Goal: Transaction & Acquisition: Purchase product/service

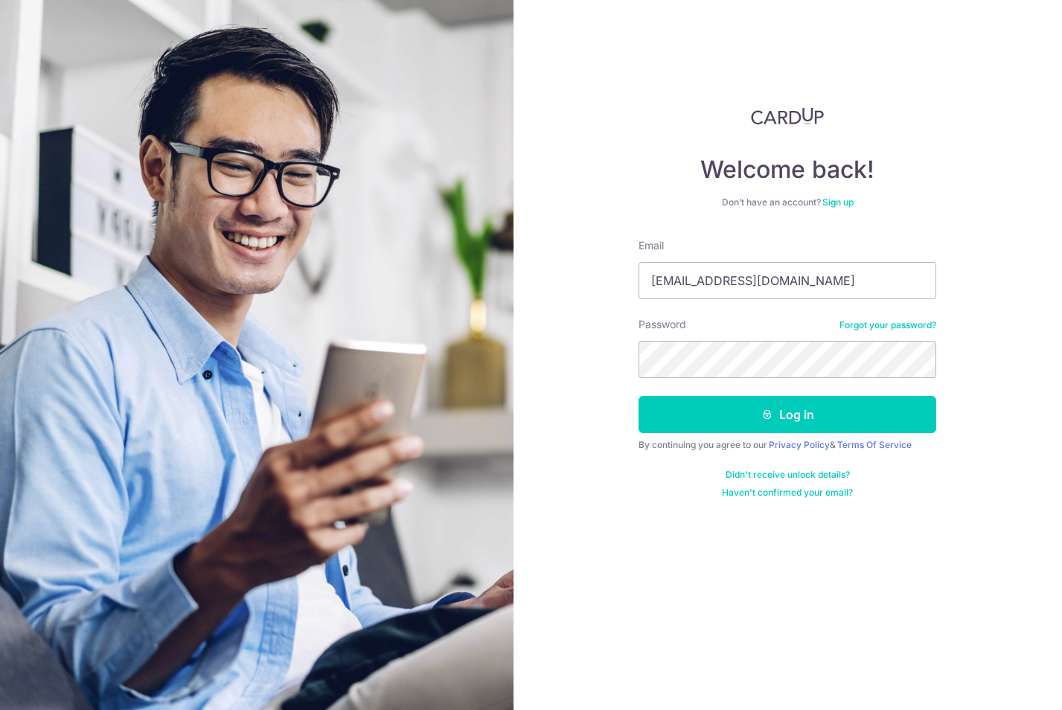
type input "[EMAIL_ADDRESS][DOMAIN_NAME]"
click at [758, 419] on button "Log in" at bounding box center [788, 414] width 298 height 37
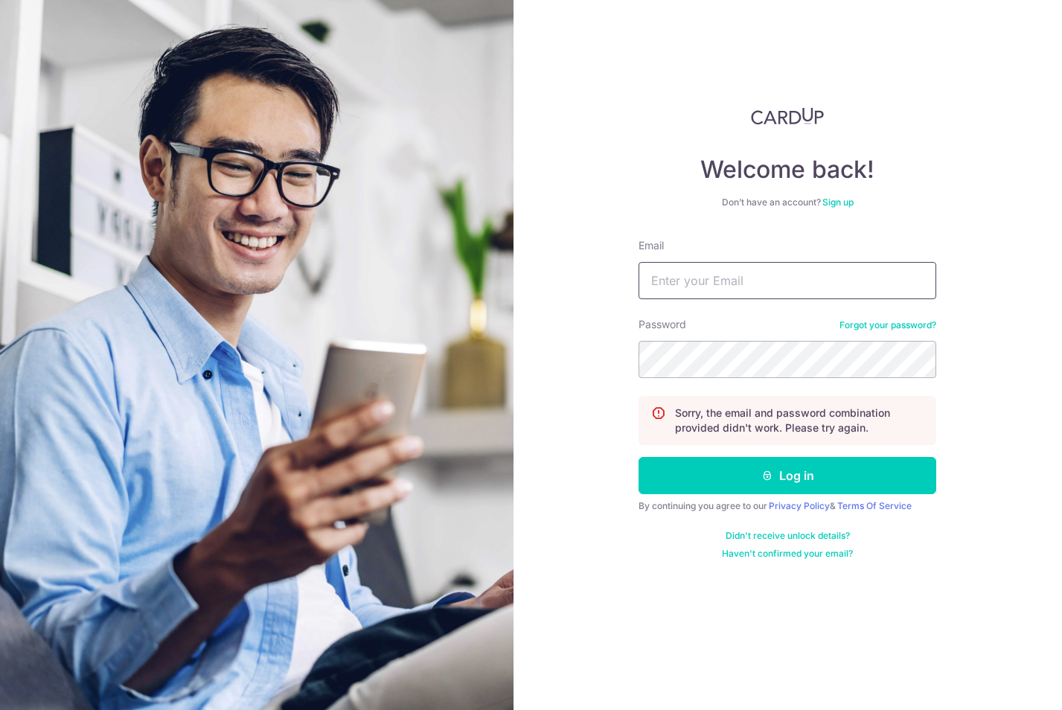
click at [734, 283] on input "Email" at bounding box center [788, 280] width 298 height 37
type input "[EMAIL_ADDRESS][DOMAIN_NAME]"
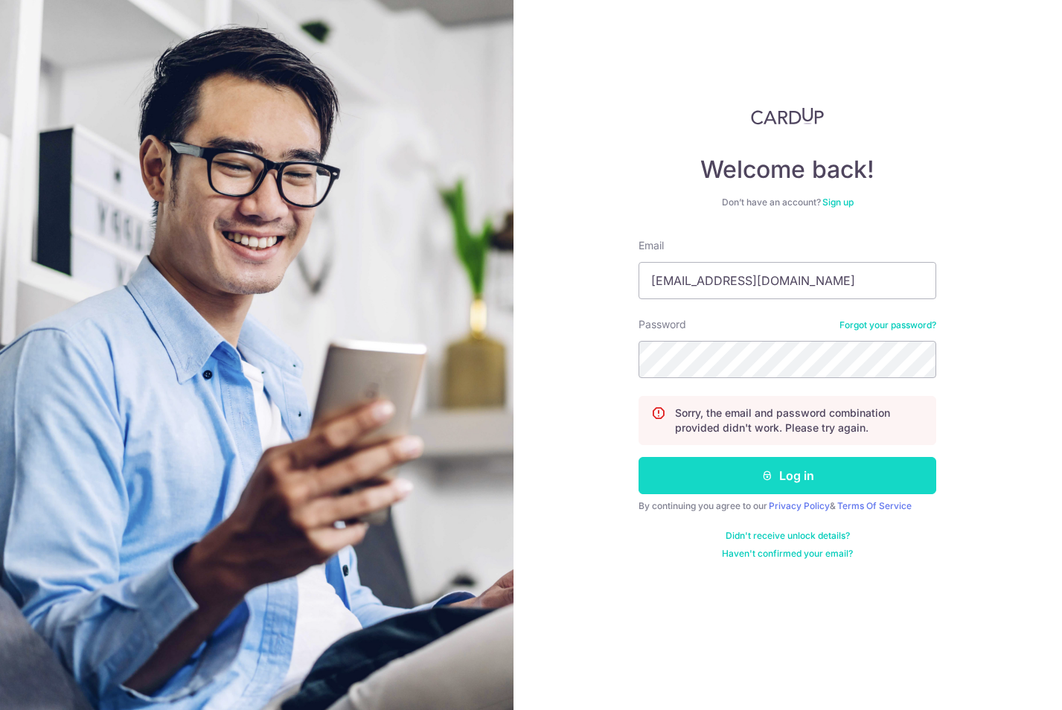
click at [749, 473] on button "Log in" at bounding box center [788, 475] width 298 height 37
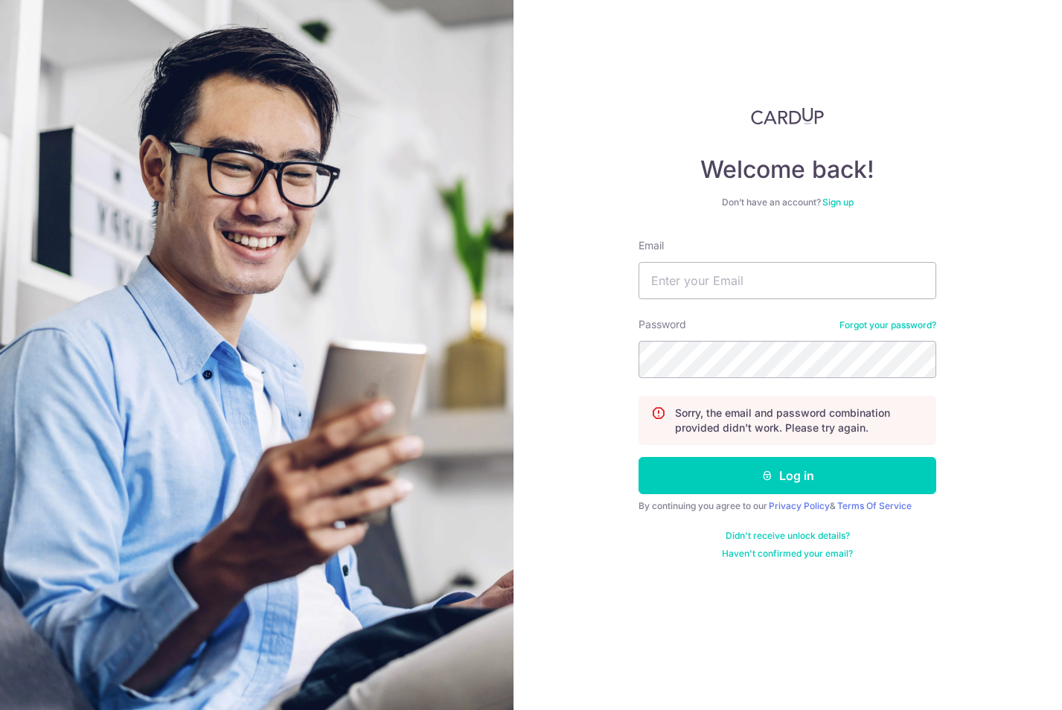
click at [865, 323] on link "Forgot your password?" at bounding box center [888, 325] width 97 height 12
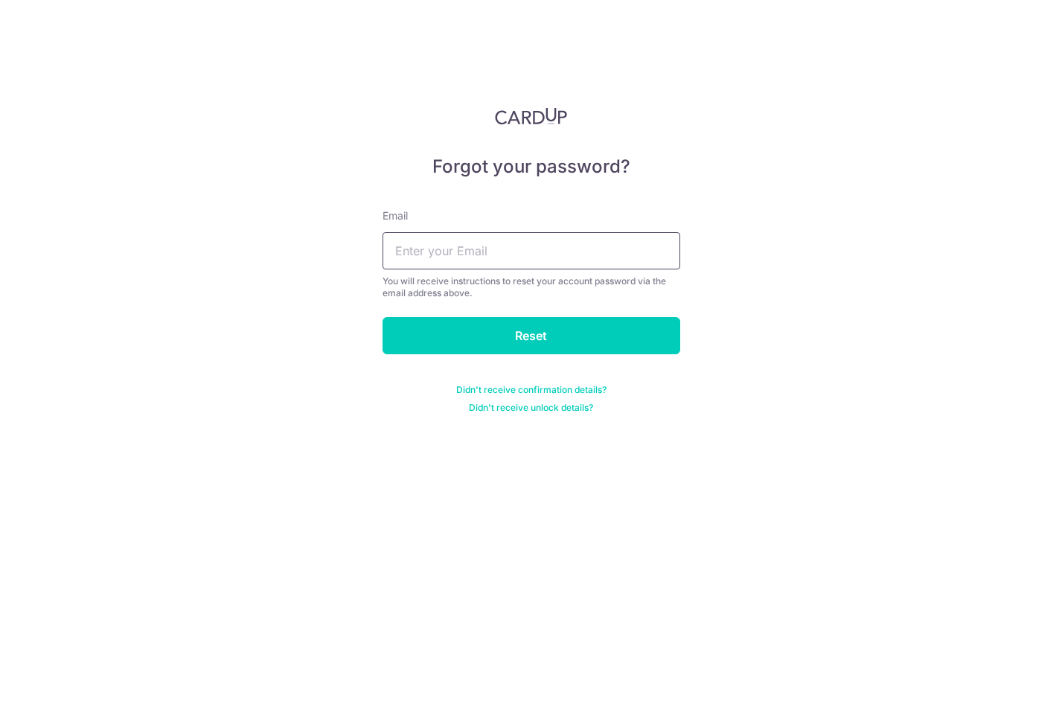
click at [476, 255] on input "text" at bounding box center [532, 250] width 298 height 37
type input "[EMAIL_ADDRESS][DOMAIN_NAME]"
click at [265, 293] on div "Forgot your password? Email angck678@gmail.com You will receive instructions to…" at bounding box center [531, 355] width 1062 height 710
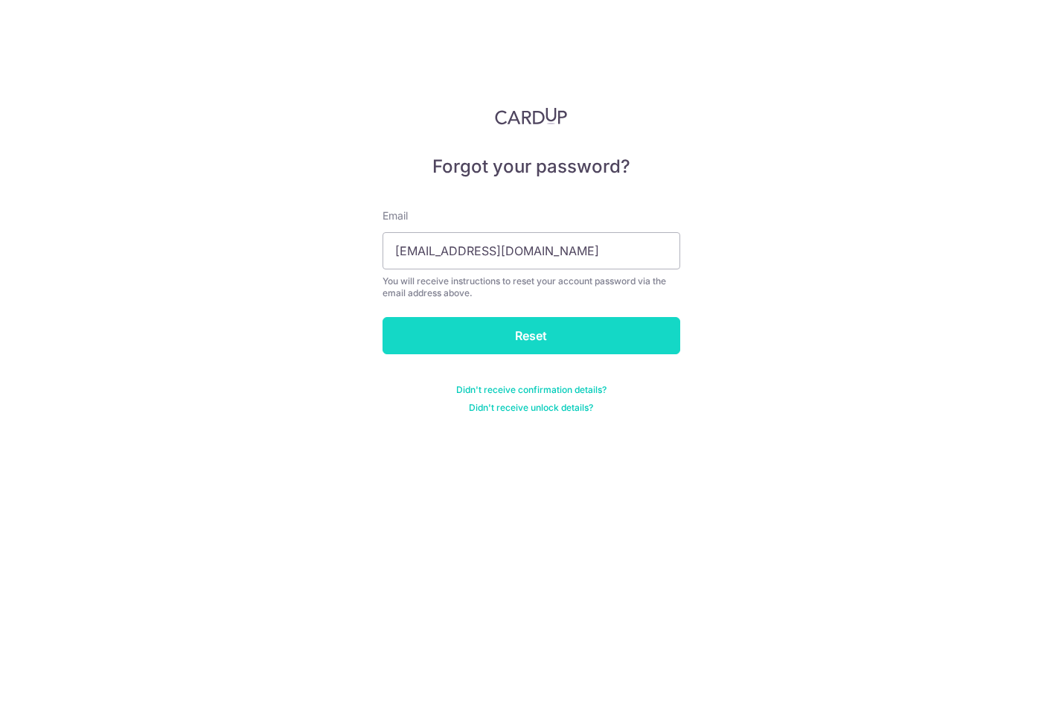
click at [475, 336] on input "Reset" at bounding box center [532, 335] width 298 height 37
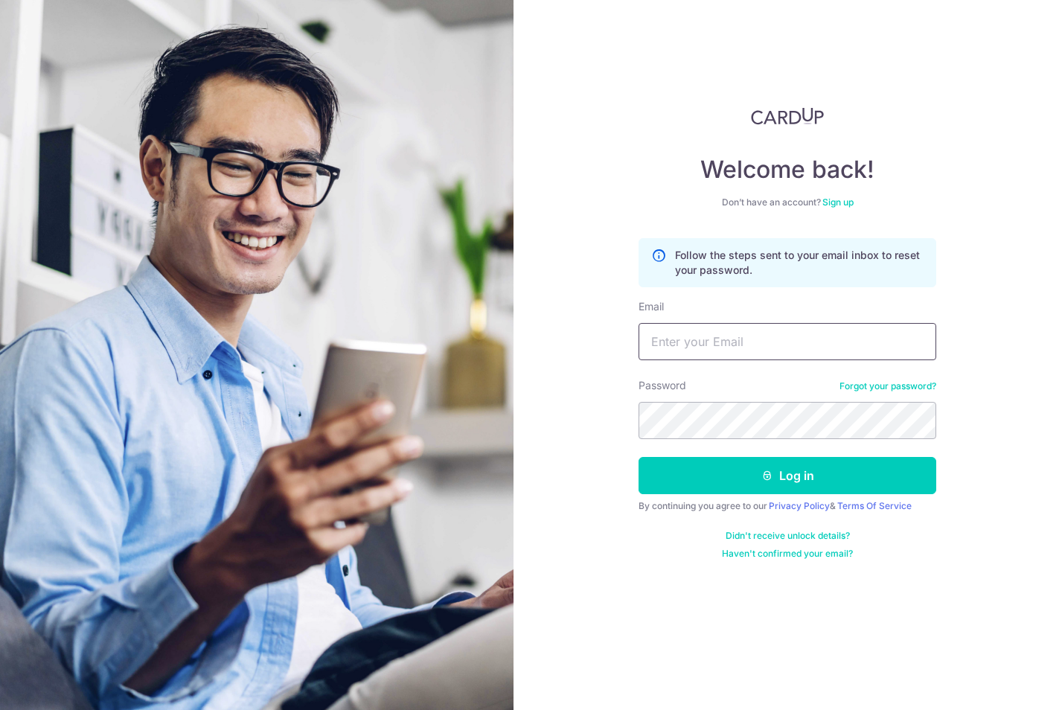
click at [694, 341] on input "Email" at bounding box center [788, 341] width 298 height 37
type input "[EMAIL_ADDRESS][DOMAIN_NAME]"
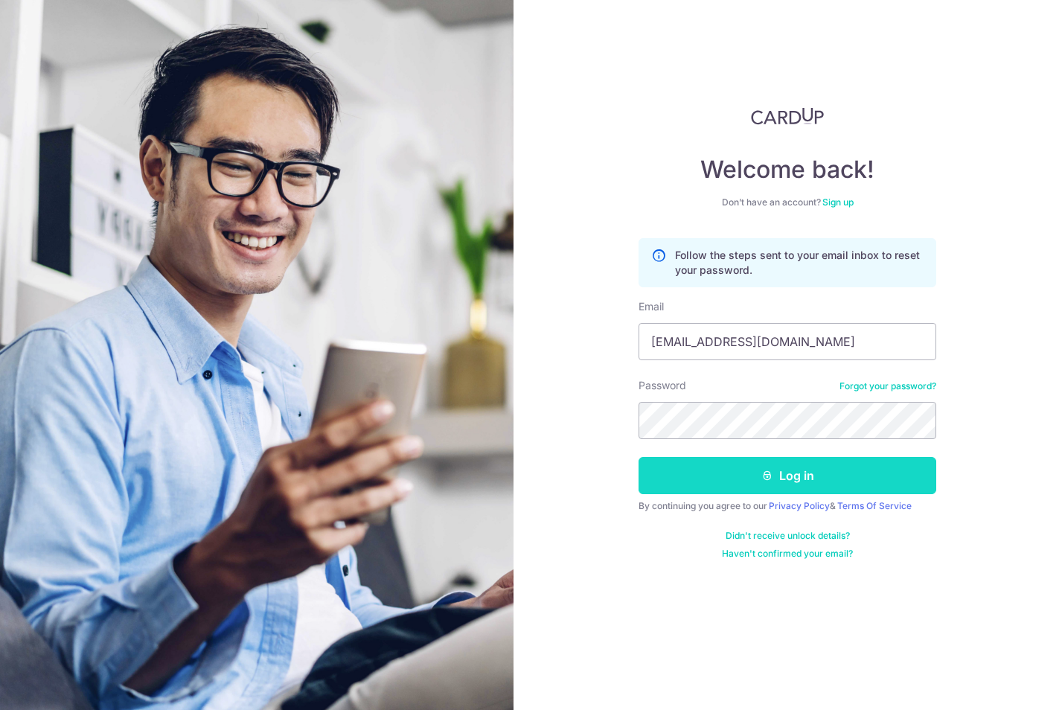
click at [790, 482] on button "Log in" at bounding box center [788, 475] width 298 height 37
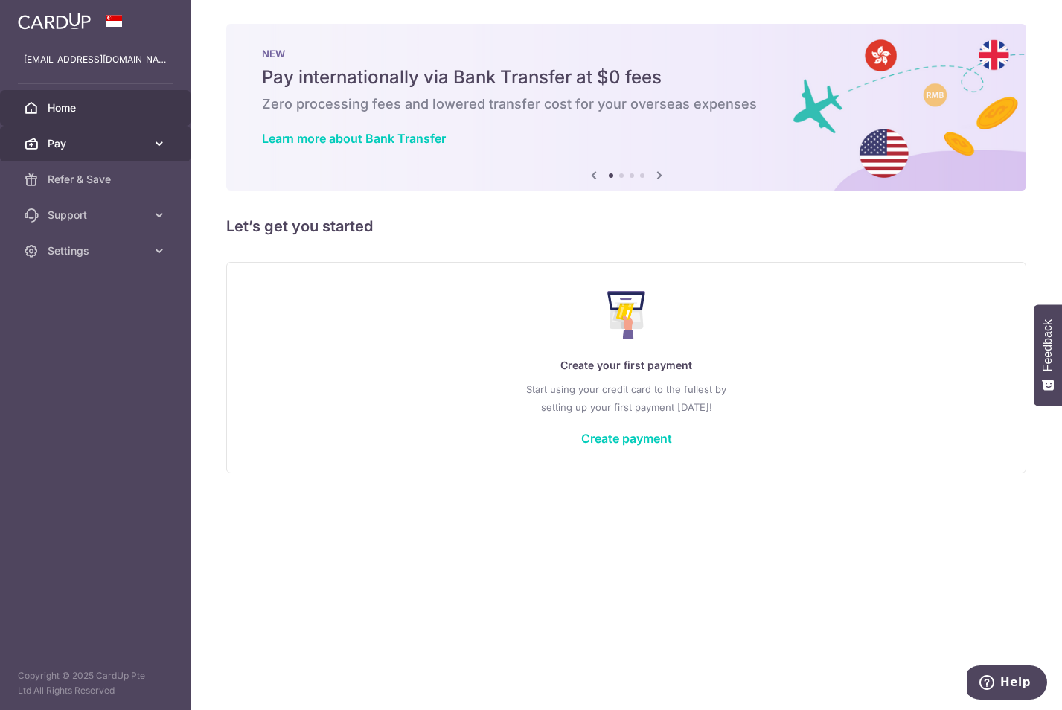
click at [100, 147] on span "Pay" at bounding box center [97, 143] width 98 height 15
click at [38, 20] on img at bounding box center [54, 21] width 73 height 18
click at [626, 438] on link "Create payment" at bounding box center [626, 438] width 91 height 15
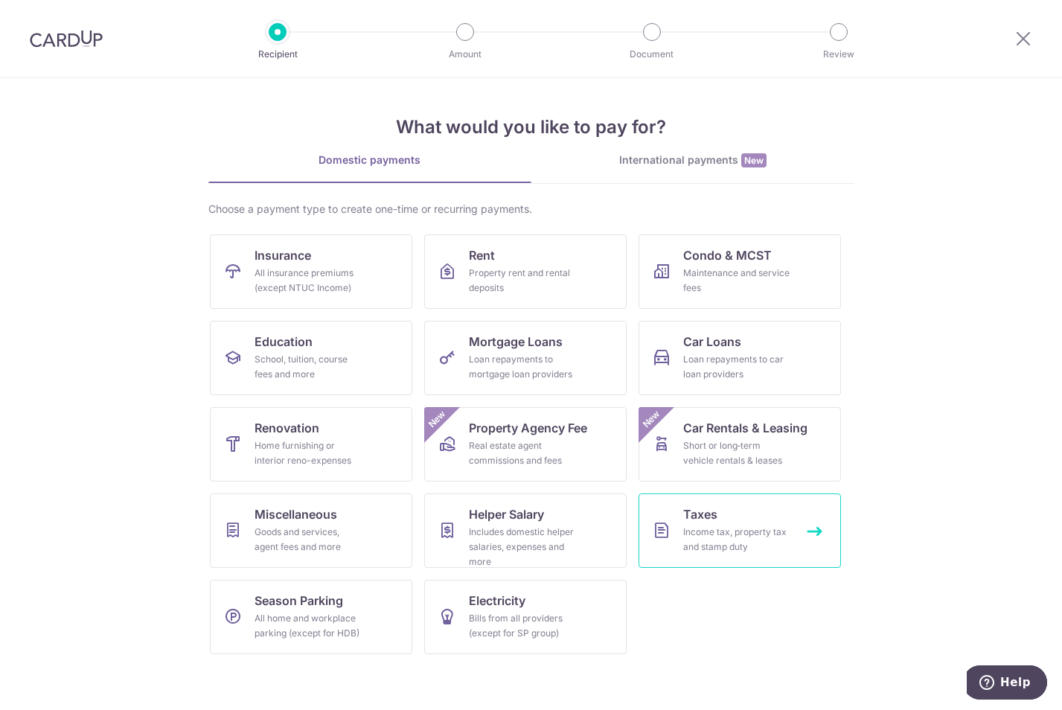
click at [715, 519] on span "Taxes" at bounding box center [700, 514] width 34 height 18
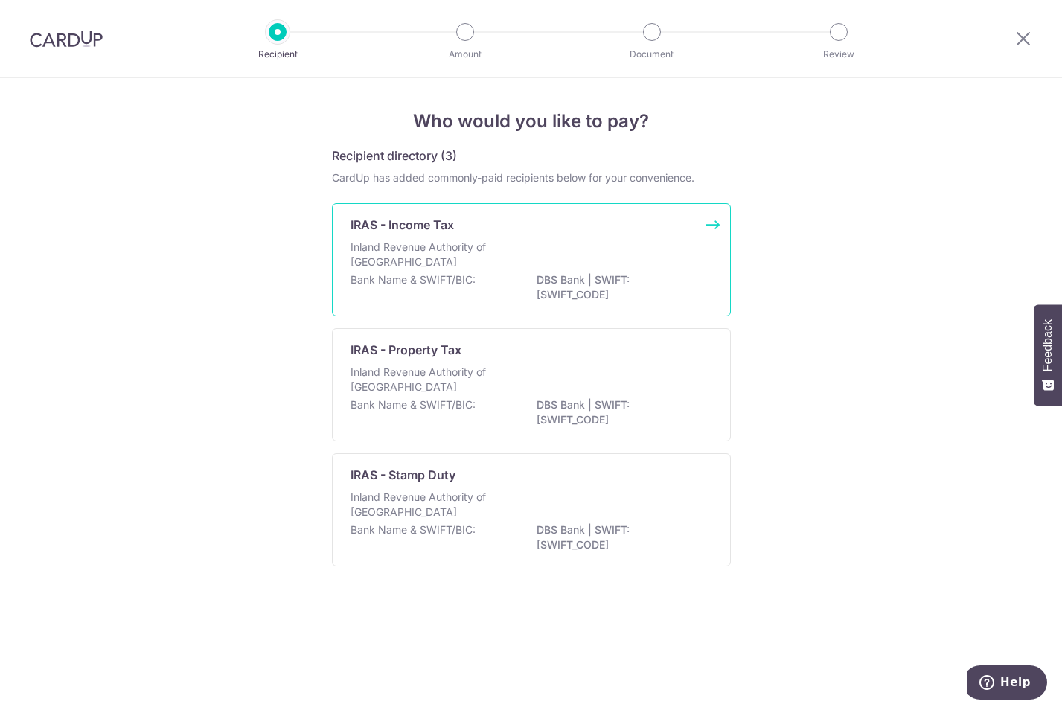
click at [400, 219] on p "IRAS - Income Tax" at bounding box center [402, 225] width 103 height 18
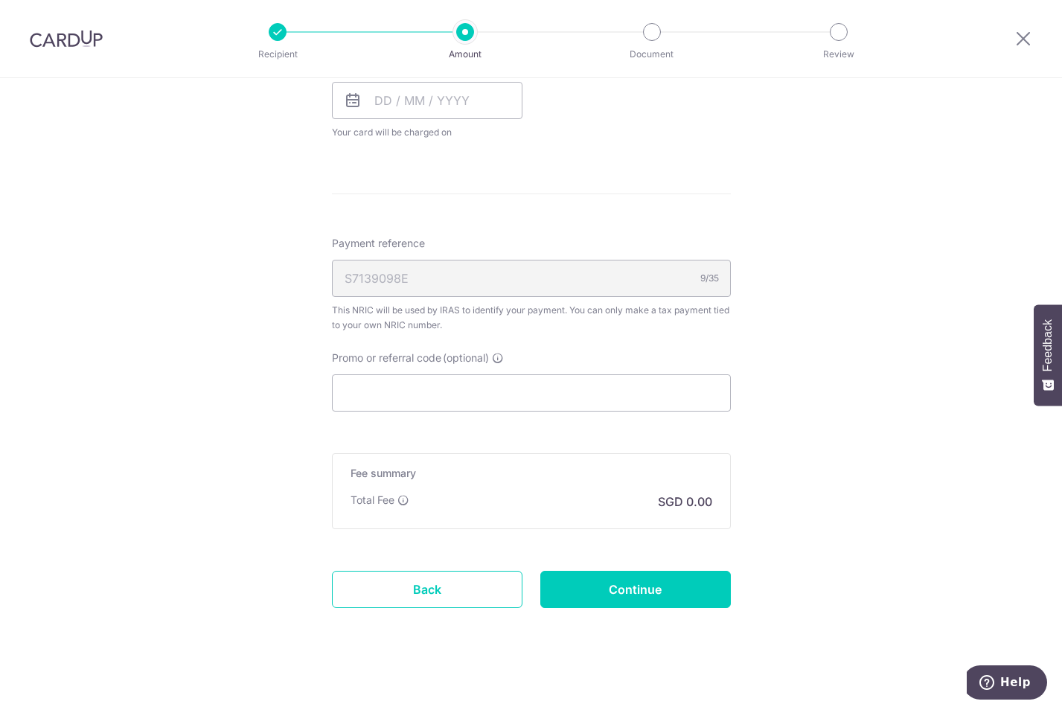
scroll to position [744, 0]
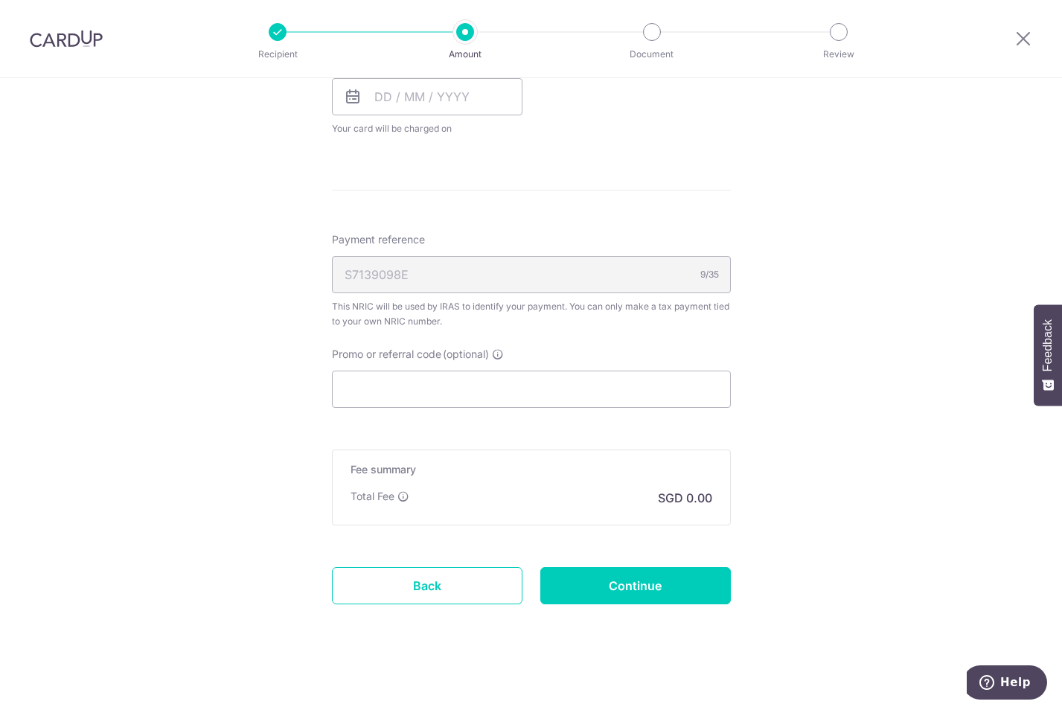
click at [284, 371] on div "Tell us more about your payment Enter one-time or monthly payment amount SGD Th…" at bounding box center [531, 25] width 1062 height 1382
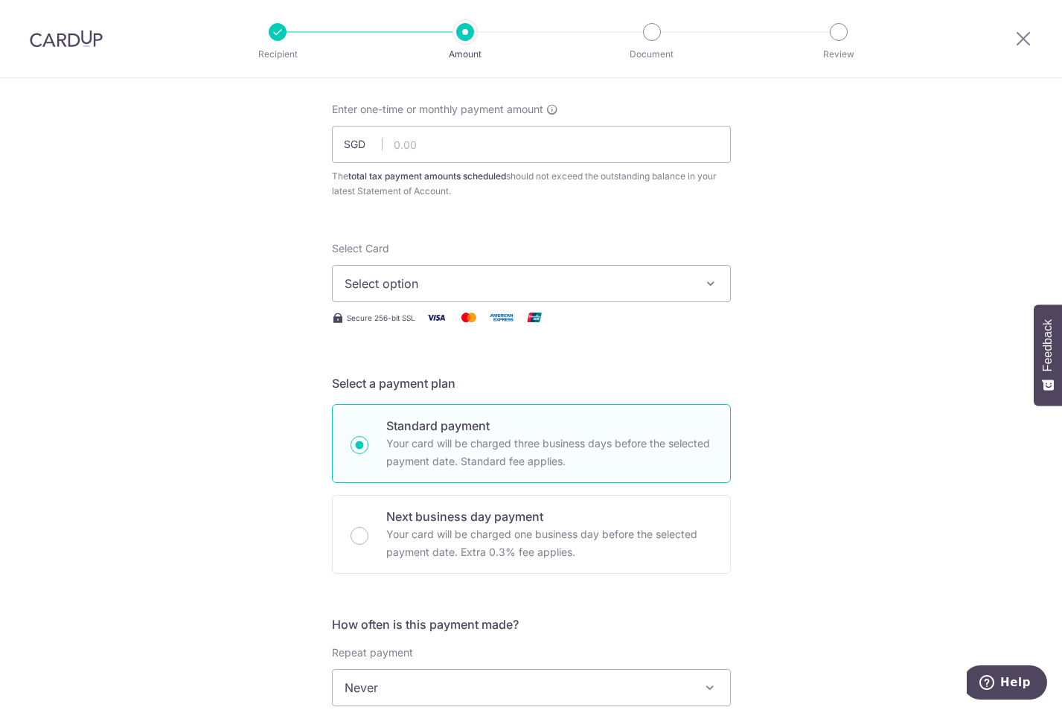
scroll to position [0, 0]
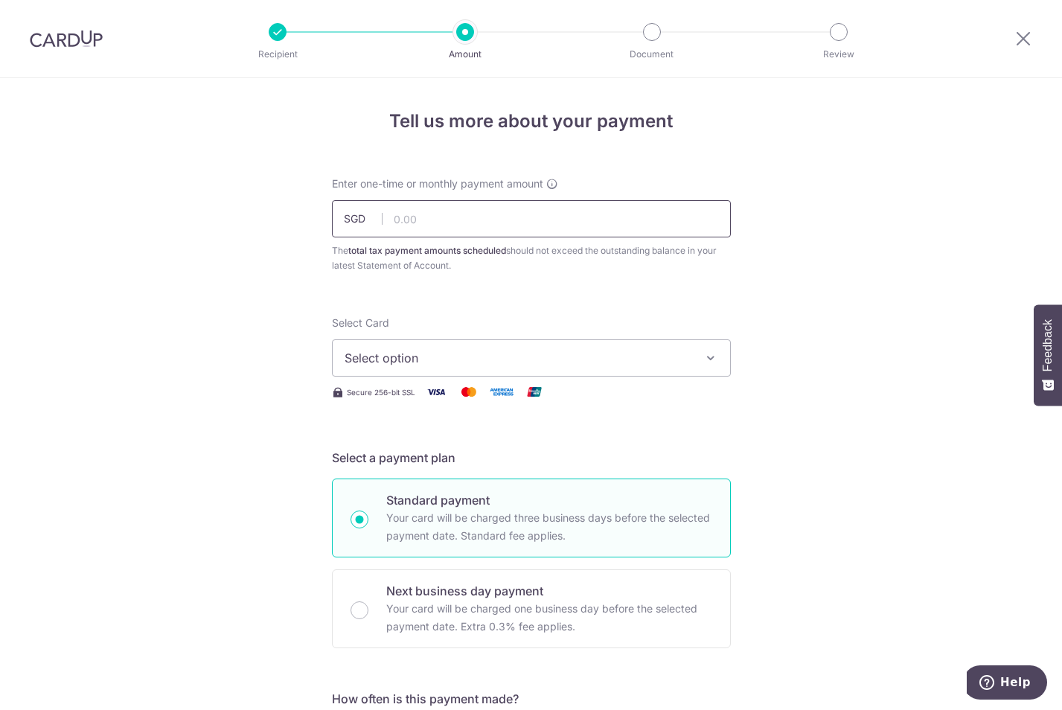
click at [419, 225] on input "text" at bounding box center [531, 218] width 399 height 37
type input "1,000.00"
click at [447, 356] on span "Select option" at bounding box center [518, 358] width 347 height 18
click at [418, 396] on span "Add credit card" at bounding box center [544, 399] width 347 height 15
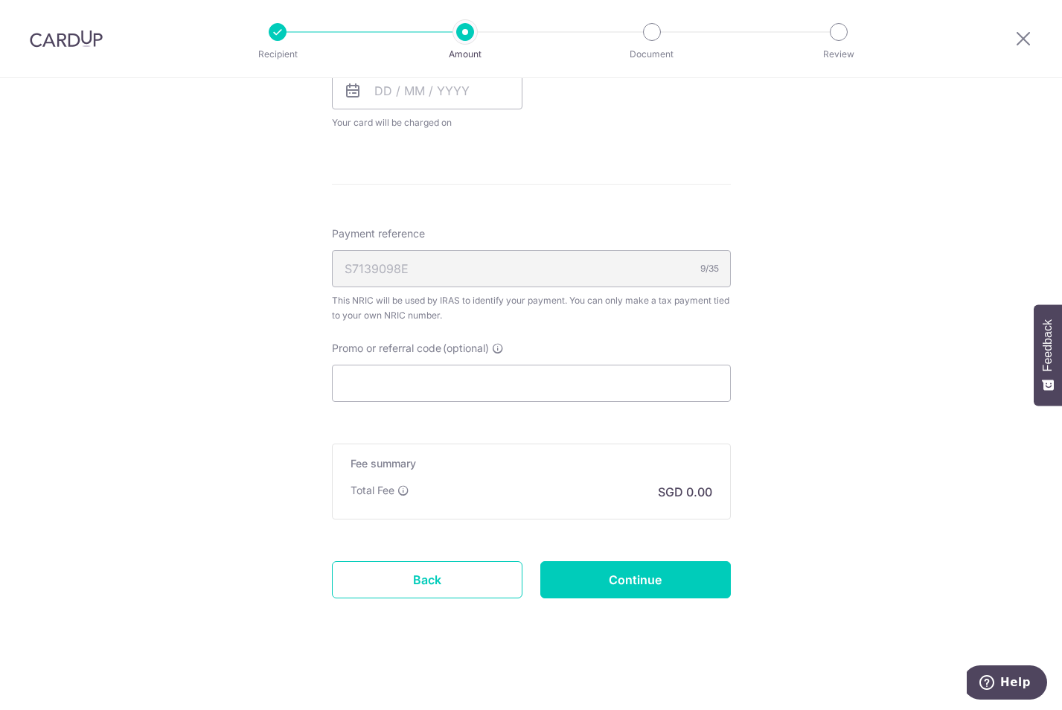
scroll to position [1084, 0]
